Goal: Information Seeking & Learning: Learn about a topic

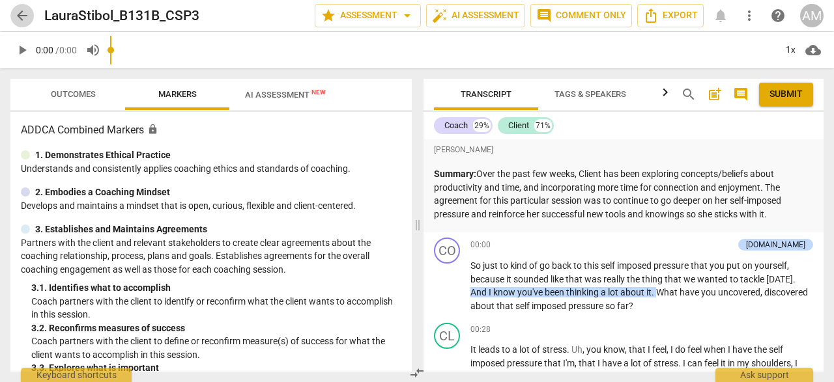
click at [24, 13] on span "arrow_back" at bounding box center [22, 16] width 16 height 16
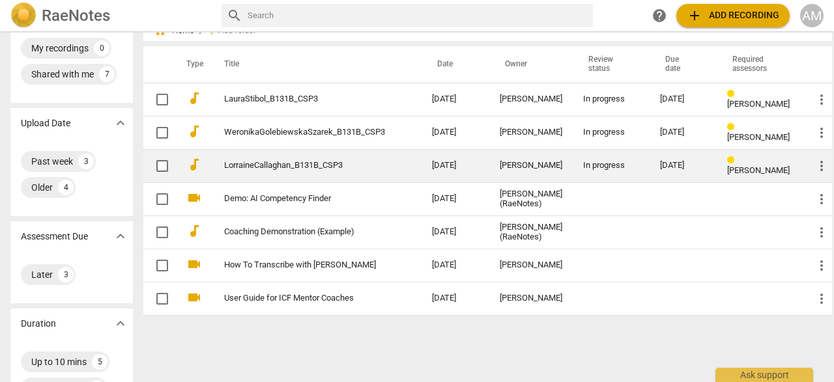
scroll to position [52, 0]
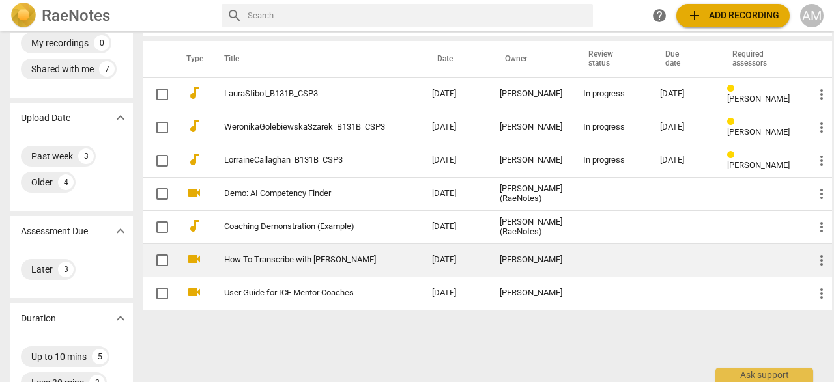
click at [283, 267] on td "How To Transcribe with [PERSON_NAME]" at bounding box center [314, 260] width 213 height 33
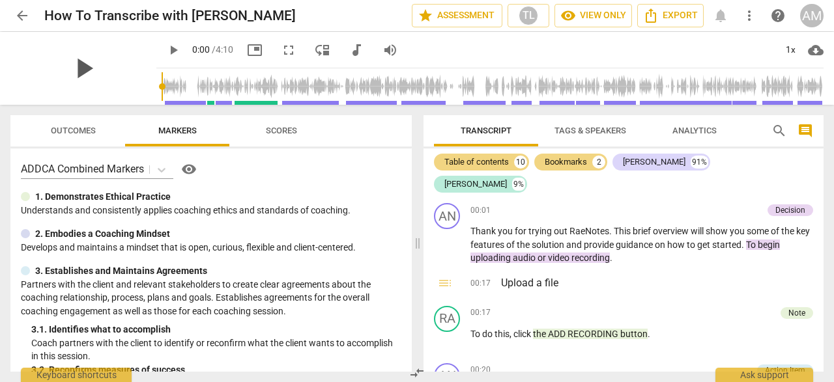
click at [77, 73] on span "play_arrow" at bounding box center [83, 68] width 34 height 34
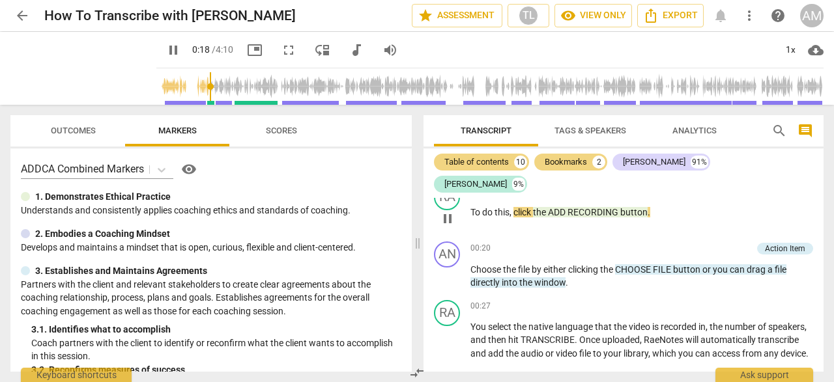
scroll to position [133, 0]
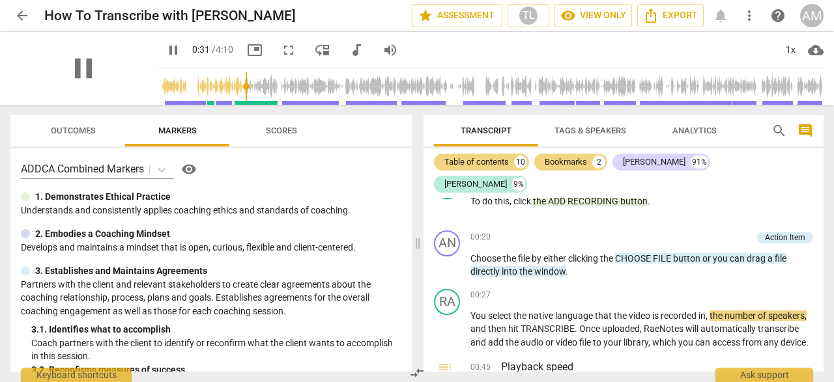
click at [133, 35] on div "pause" at bounding box center [83, 68] width 146 height 73
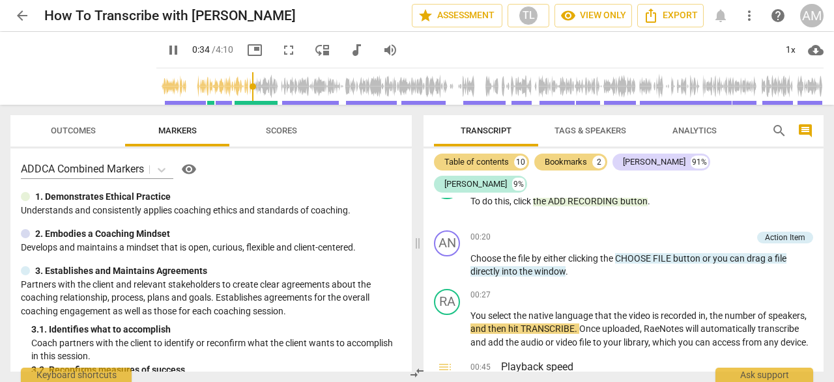
click at [247, 50] on span "picture_in_picture" at bounding box center [255, 50] width 16 height 16
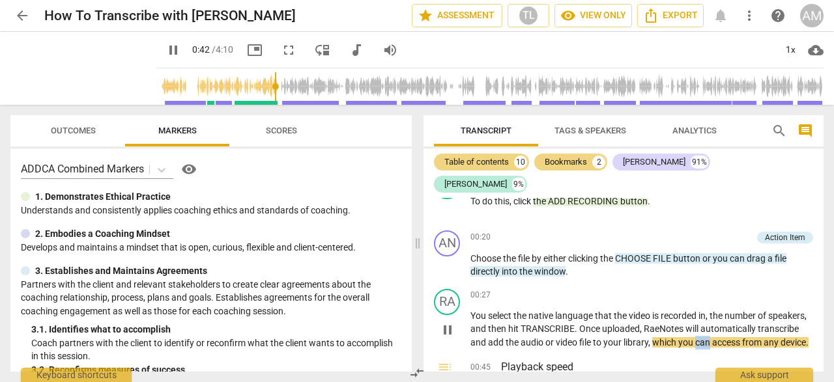
click at [712, 337] on span "can" at bounding box center [703, 342] width 17 height 10
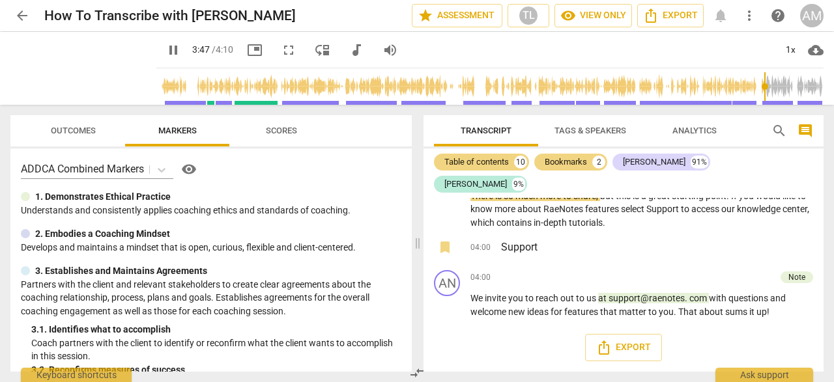
scroll to position [1384, 0]
type input "250"
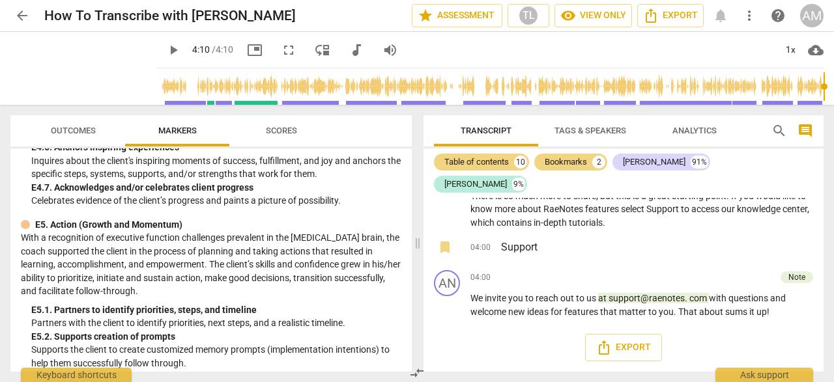
scroll to position [3749, 0]
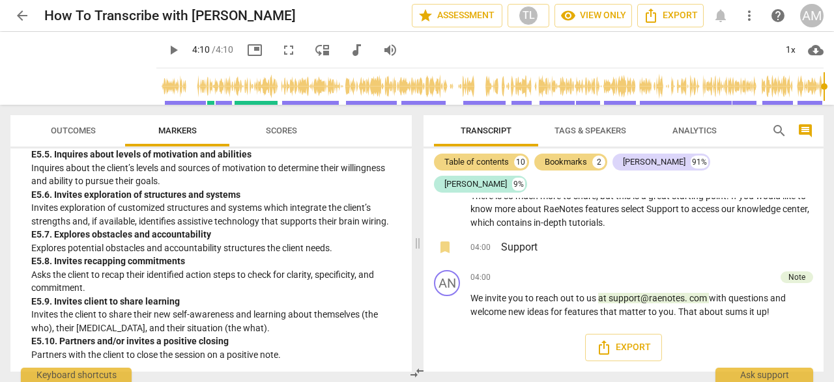
click at [292, 135] on span "Scores" at bounding box center [281, 131] width 63 height 18
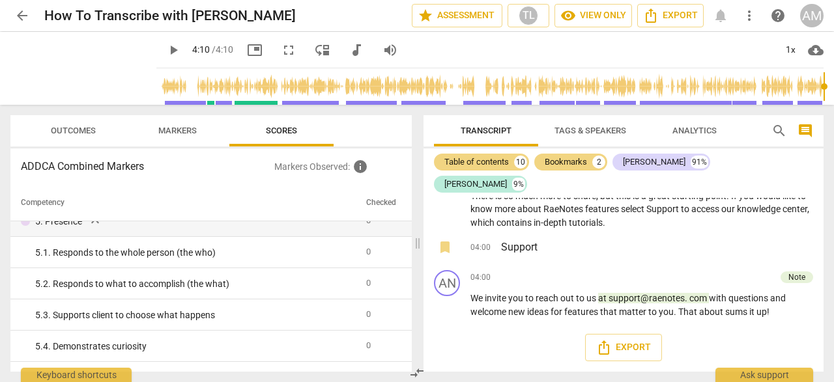
scroll to position [0, 0]
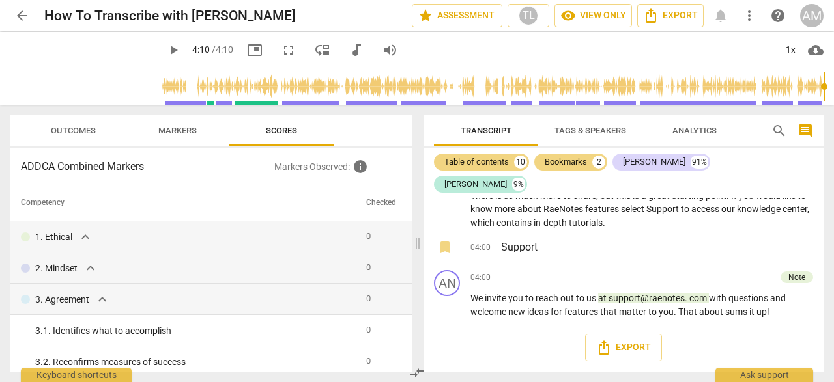
click at [24, 19] on span "arrow_back" at bounding box center [22, 16] width 16 height 16
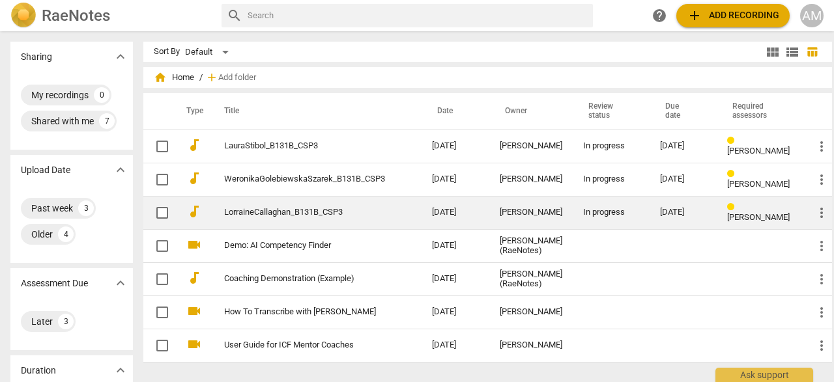
click at [270, 216] on link "LorraineCallaghan_B131B_CSP3" at bounding box center [304, 213] width 161 height 10
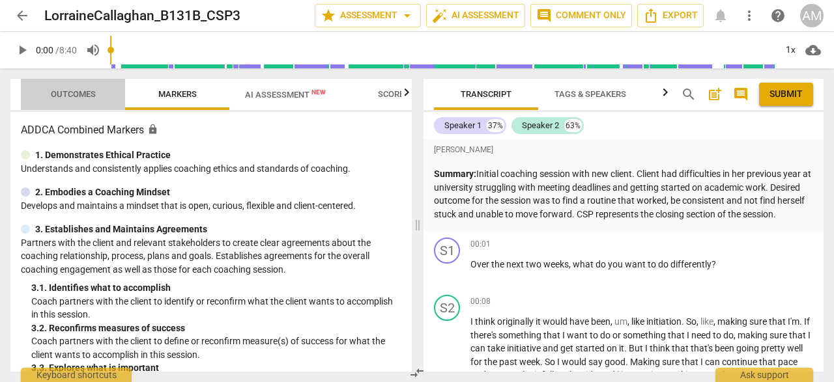
click at [79, 98] on span "Outcomes" at bounding box center [73, 94] width 45 height 10
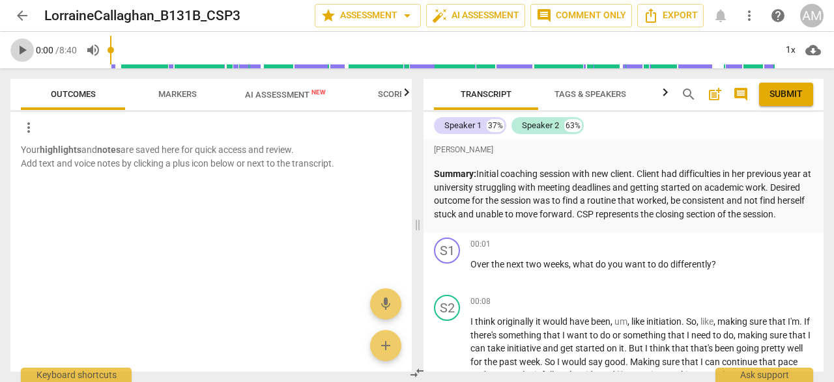
click at [23, 50] on span "play_arrow" at bounding box center [22, 50] width 16 height 16
click at [115, 51] on input "range" at bounding box center [442, 50] width 665 height 42
click at [112, 51] on input "range" at bounding box center [442, 50] width 665 height 42
click at [113, 51] on input "range" at bounding box center [442, 50] width 665 height 42
click at [111, 50] on div at bounding box center [111, 50] width 1 height 29
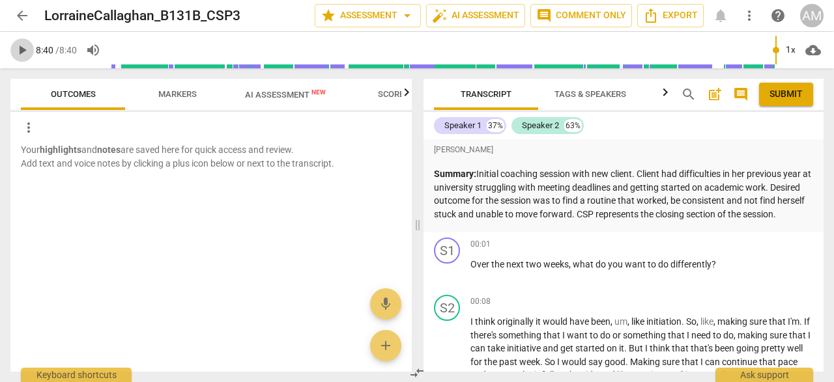
click at [25, 48] on span "play_arrow" at bounding box center [22, 50] width 16 height 16
click at [25, 48] on span "pause" at bounding box center [22, 50] width 16 height 16
click at [25, 48] on span "play_arrow" at bounding box center [22, 50] width 16 height 16
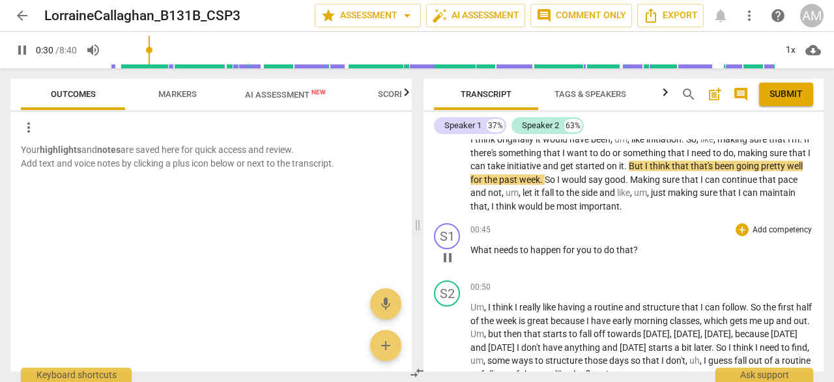
scroll to position [189, 0]
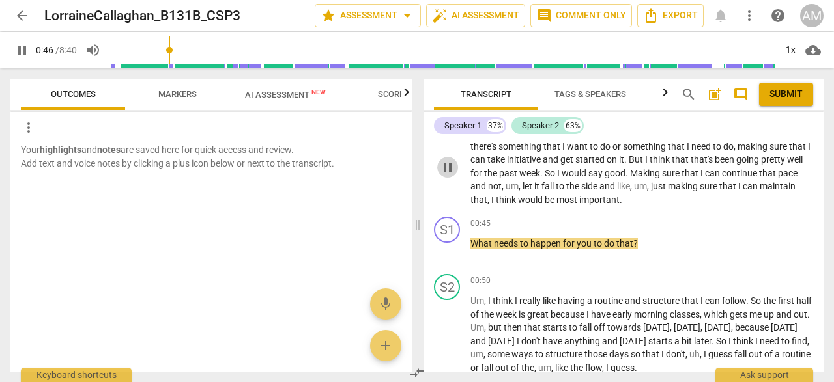
click at [446, 175] on span "pause" at bounding box center [448, 168] width 16 height 16
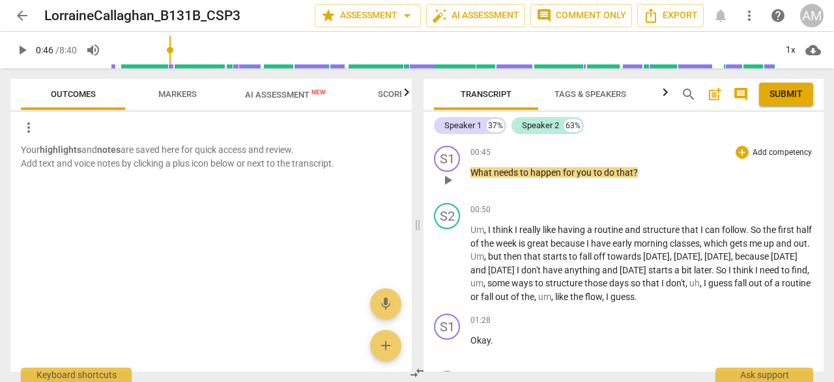
scroll to position [253, 0]
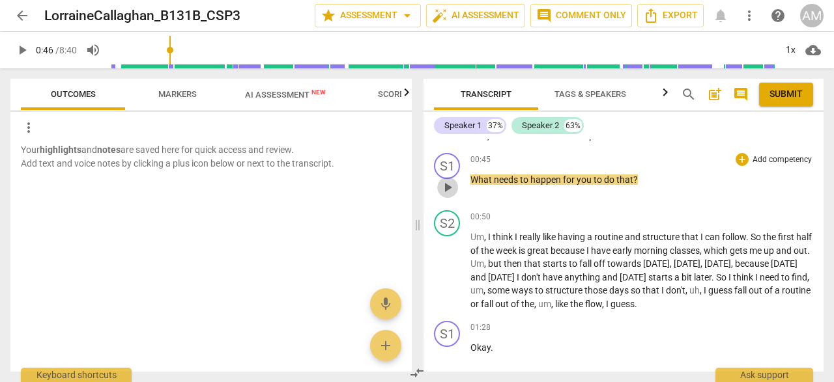
click at [449, 195] on span "play_arrow" at bounding box center [448, 188] width 16 height 16
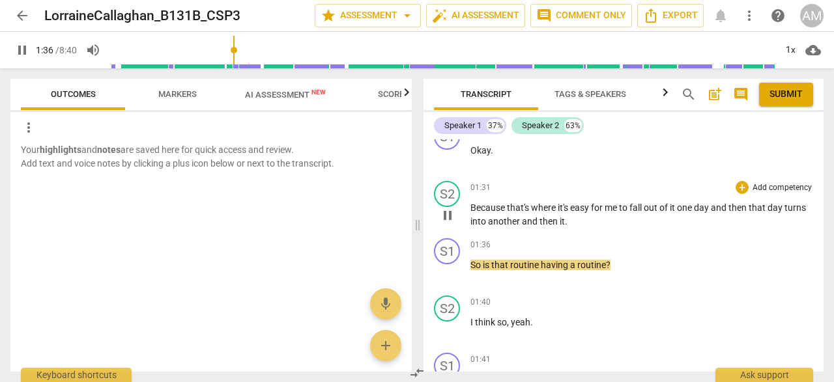
scroll to position [453, 0]
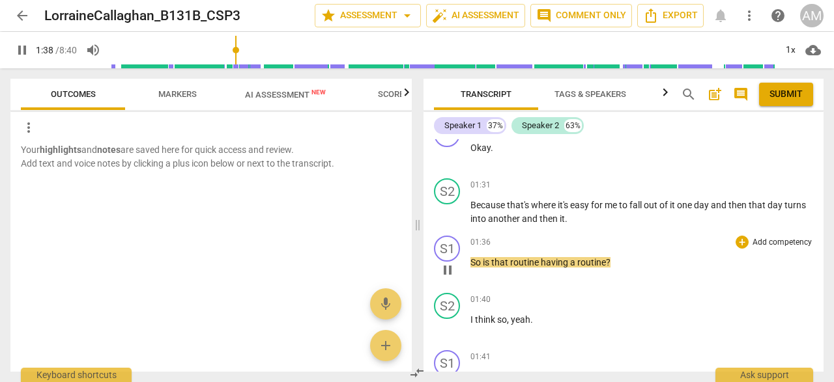
click at [446, 278] on span "pause" at bounding box center [448, 270] width 16 height 16
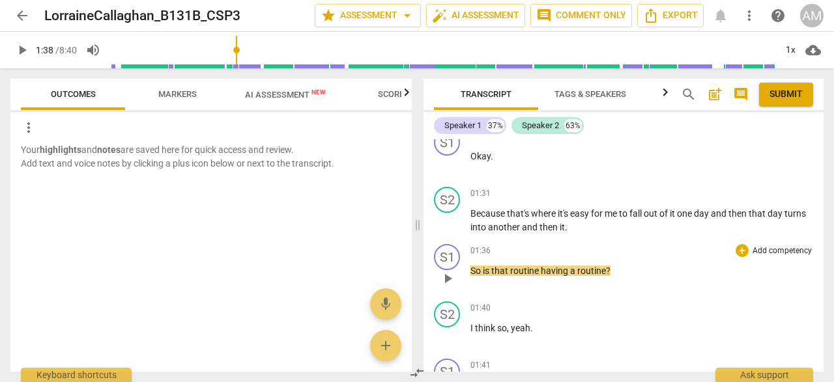
scroll to position [442, 0]
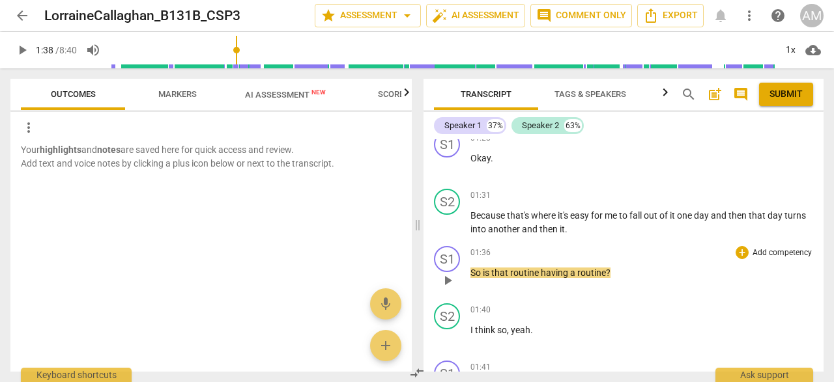
click at [443, 288] on span "play_arrow" at bounding box center [448, 281] width 16 height 16
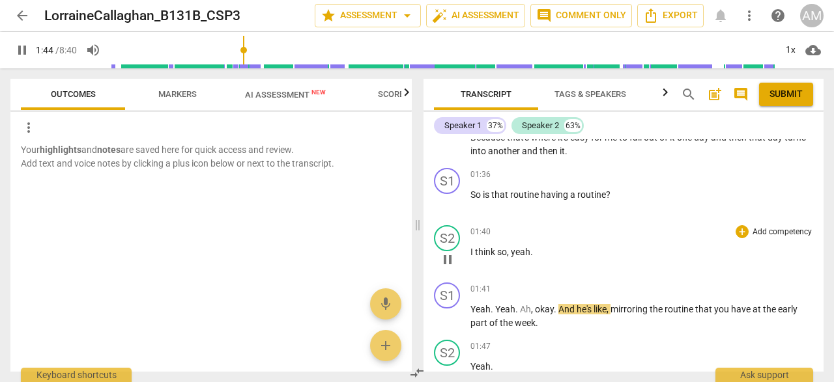
scroll to position [540, 0]
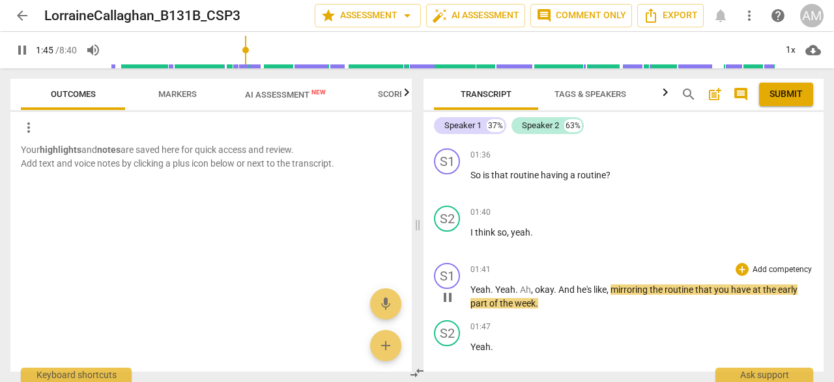
click at [449, 305] on span "pause" at bounding box center [448, 298] width 16 height 16
click at [449, 305] on span "play_arrow" at bounding box center [448, 298] width 16 height 16
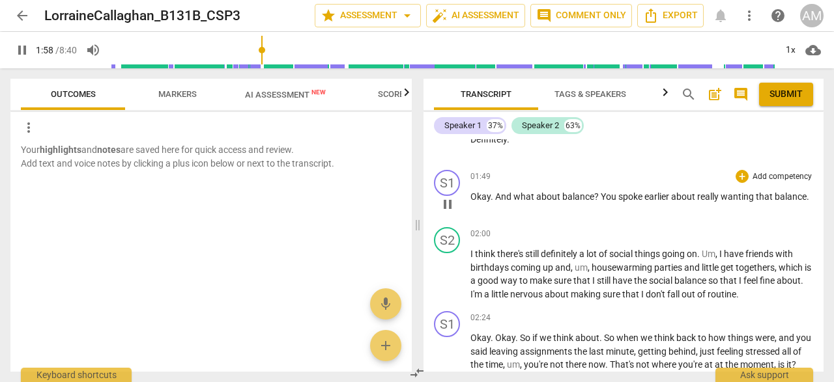
scroll to position [869, 0]
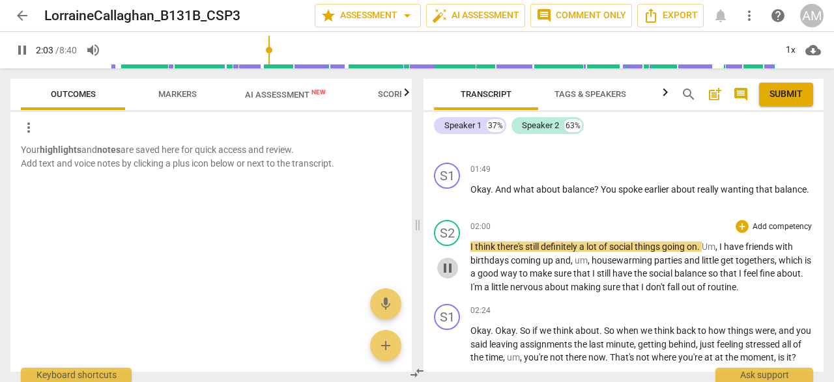
click at [449, 276] on span "pause" at bounding box center [448, 268] width 16 height 16
click at [449, 276] on span "play_arrow" at bounding box center [448, 268] width 16 height 16
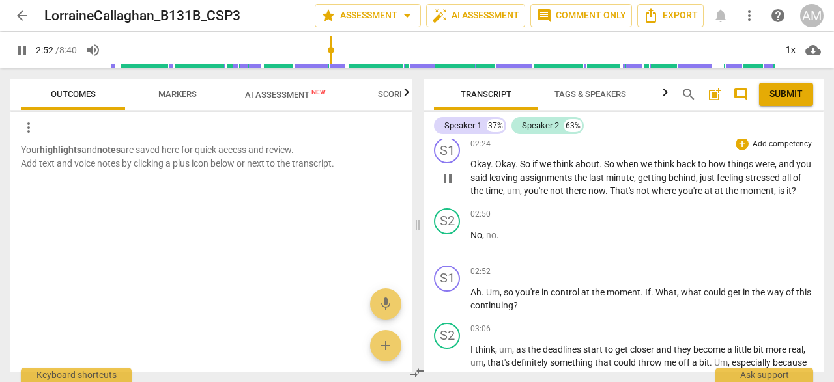
scroll to position [1037, 0]
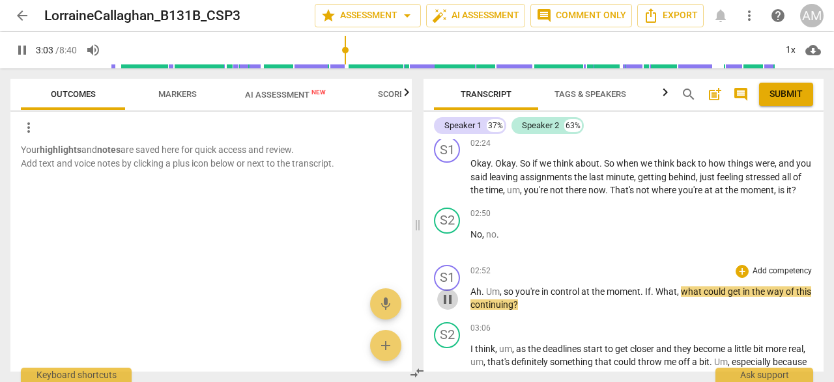
click at [449, 307] on span "pause" at bounding box center [448, 300] width 16 height 16
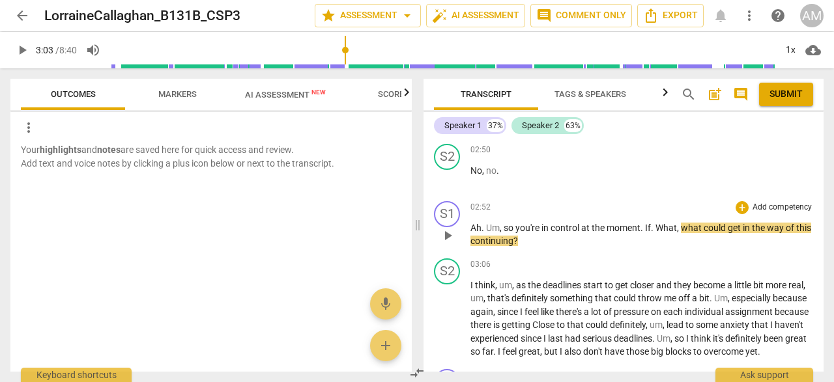
scroll to position [1112, 0]
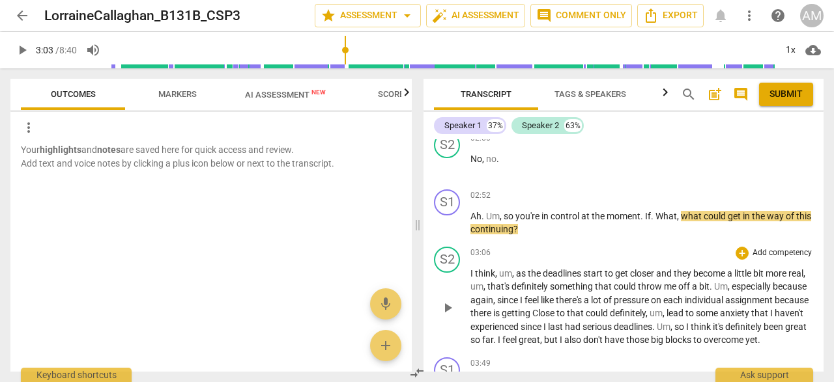
click at [455, 316] on span "play_arrow" at bounding box center [448, 308] width 16 height 16
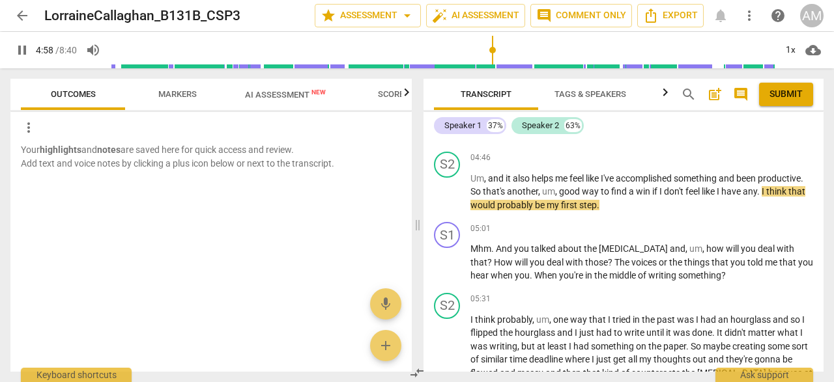
scroll to position [1679, 0]
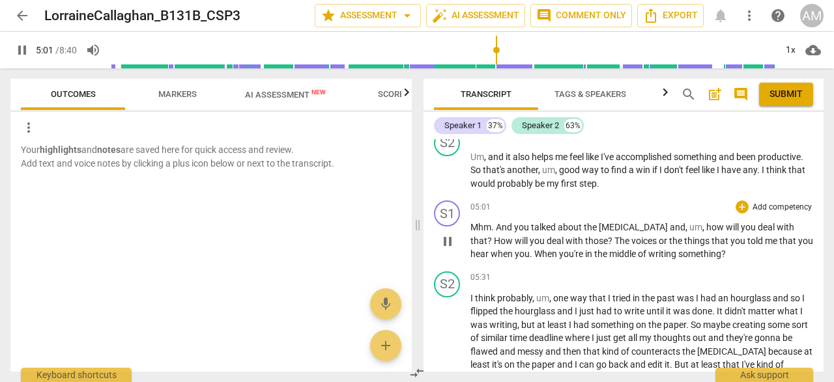
click at [447, 249] on span "pause" at bounding box center [448, 242] width 16 height 16
click at [452, 249] on span "play_arrow" at bounding box center [448, 242] width 16 height 16
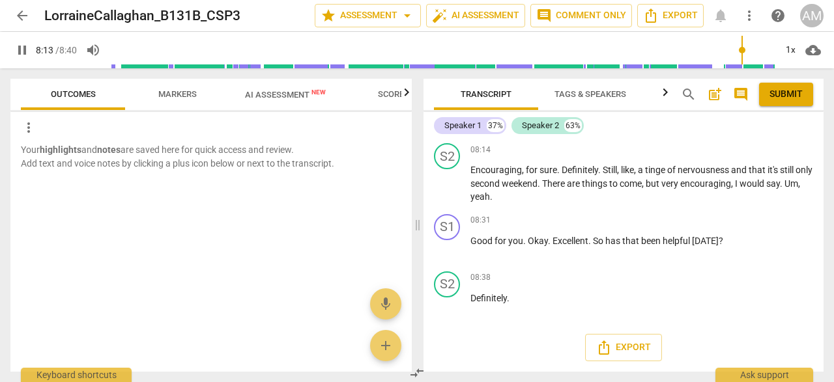
scroll to position [2796, 0]
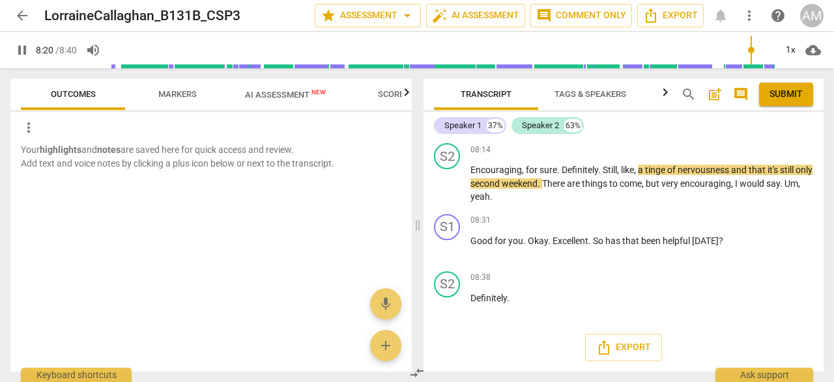
type input "501"
